Goal: Task Accomplishment & Management: Complete application form

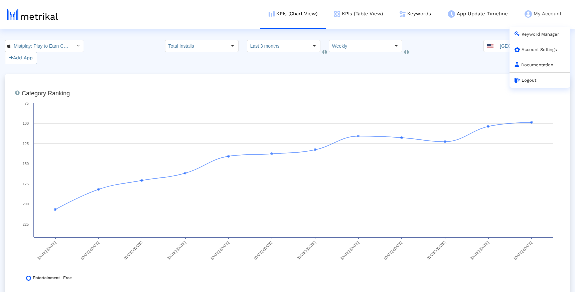
click at [529, 82] on link "Logout" at bounding box center [525, 80] width 22 height 5
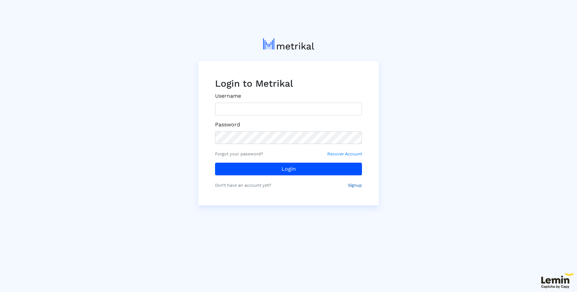
click at [360, 184] on small "Signup" at bounding box center [355, 185] width 14 height 6
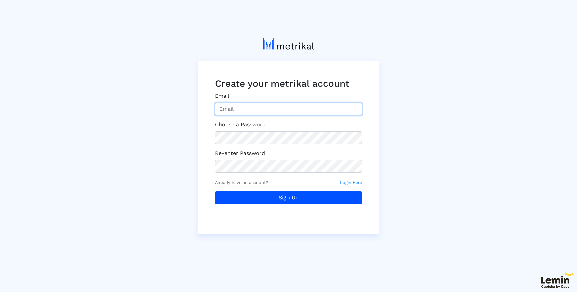
click at [280, 109] on input "Email" at bounding box center [288, 109] width 147 height 13
type input "washmen@shyftup.com"
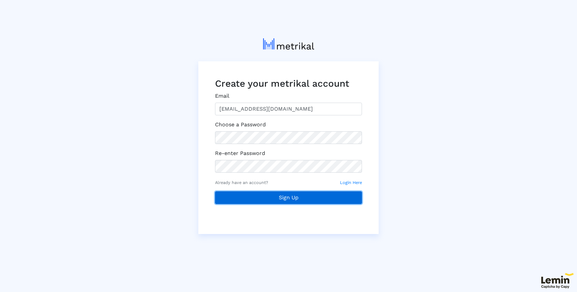
click at [282, 194] on button "Sign Up" at bounding box center [288, 198] width 147 height 13
